Goal: Find specific page/section: Find specific page/section

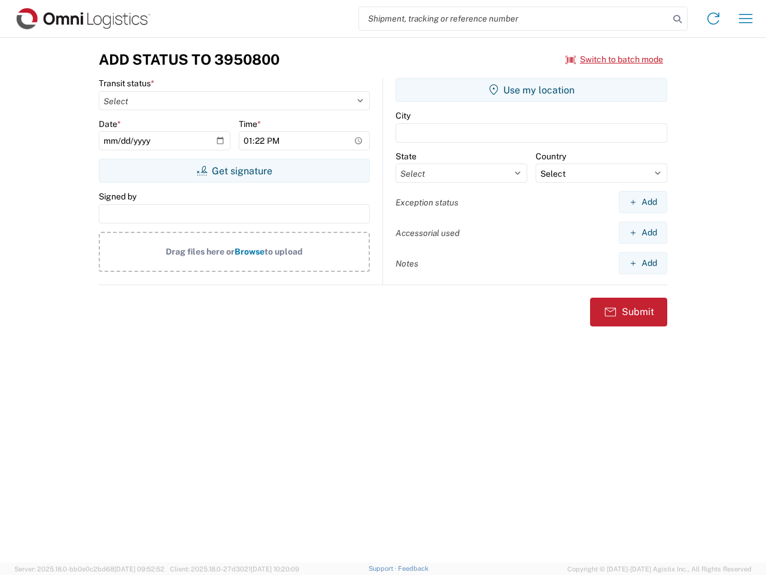
click at [514, 19] on input "search" at bounding box center [514, 18] width 310 height 23
click at [678, 19] on icon at bounding box center [677, 19] width 17 height 17
click at [714, 19] on icon at bounding box center [713, 18] width 19 height 19
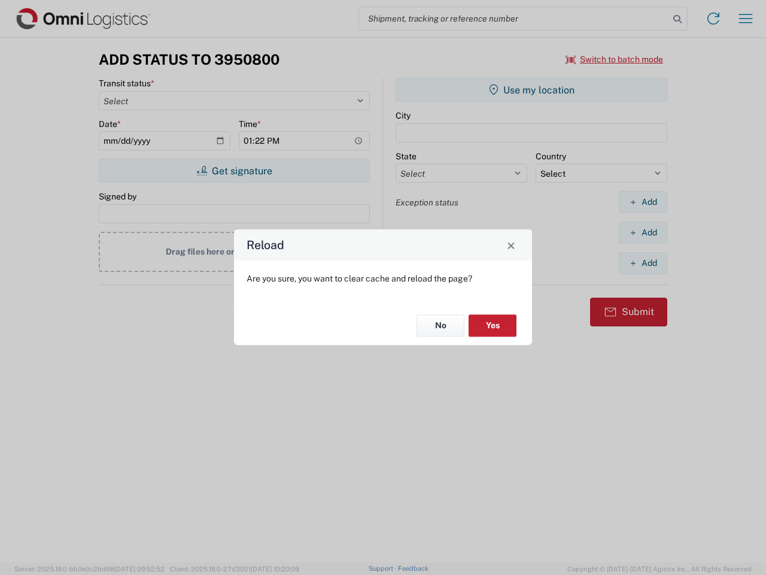
click at [746, 19] on div "Reload Are you sure, you want to clear cache and reload the page? No Yes" at bounding box center [383, 287] width 766 height 575
click at [615, 59] on div "Reload Are you sure, you want to clear cache and reload the page? No Yes" at bounding box center [383, 287] width 766 height 575
click at [234, 171] on div "Reload Are you sure, you want to clear cache and reload the page? No Yes" at bounding box center [383, 287] width 766 height 575
click at [532, 90] on div "Reload Are you sure, you want to clear cache and reload the page? No Yes" at bounding box center [383, 287] width 766 height 575
click at [643, 202] on div "Reload Are you sure, you want to clear cache and reload the page? No Yes" at bounding box center [383, 287] width 766 height 575
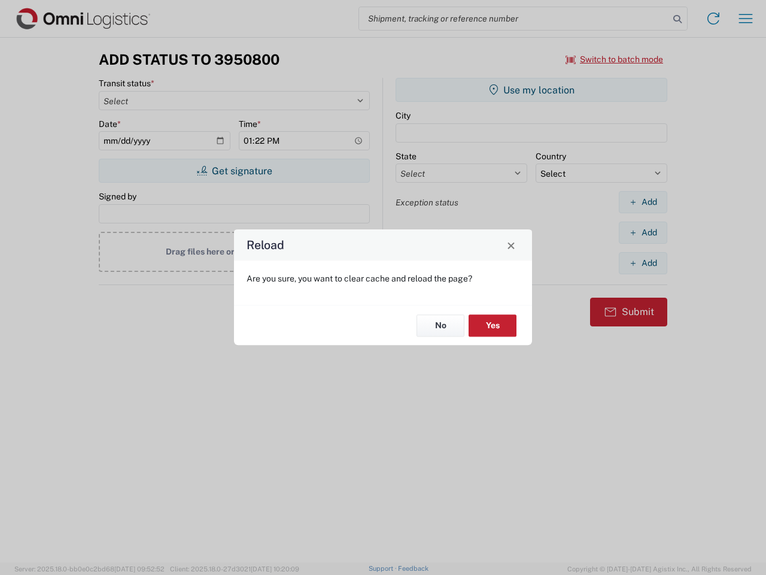
click at [643, 232] on div "Reload Are you sure, you want to clear cache and reload the page? No Yes" at bounding box center [383, 287] width 766 height 575
click at [643, 263] on div "Reload Are you sure, you want to clear cache and reload the page? No Yes" at bounding box center [383, 287] width 766 height 575
